Goal: Task Accomplishment & Management: Use online tool/utility

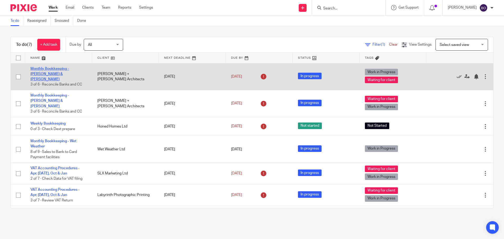
click at [67, 68] on link "Monthly Bookkeeping - [PERSON_NAME] & [PERSON_NAME]" at bounding box center [49, 74] width 39 height 14
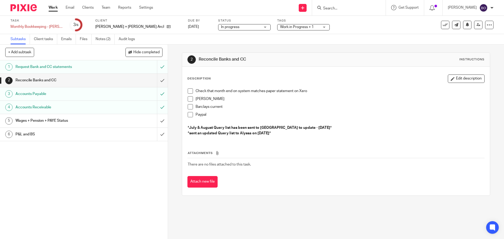
click at [115, 84] on div "Reconcile Banks and CC" at bounding box center [83, 80] width 136 height 8
click at [190, 99] on span at bounding box center [190, 98] width 5 height 5
click at [189, 91] on span at bounding box center [190, 90] width 5 height 5
click at [229, 47] on div "2 Reconcile Banks and CC Instructions Description Edit description Check that m…" at bounding box center [336, 124] width 308 height 159
click at [190, 108] on span at bounding box center [190, 106] width 5 height 5
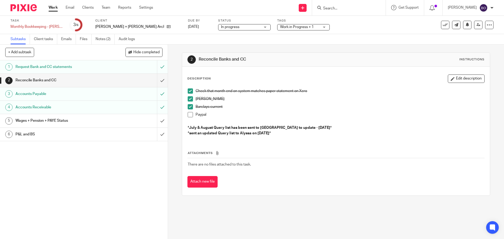
click at [89, 181] on div "1 Request Bank and CC statements 2 Reconcile Banks and CC 3 Accounts Payable 4 …" at bounding box center [84, 149] width 168 height 179
